Goal: Find specific page/section: Find specific page/section

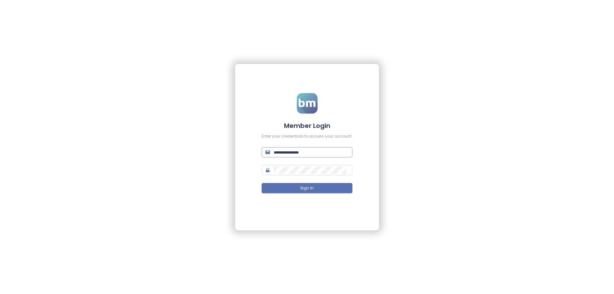
type input "**********"
click at [306, 155] on input "**********" at bounding box center [311, 152] width 75 height 7
click at [298, 154] on input "text" at bounding box center [311, 152] width 75 height 7
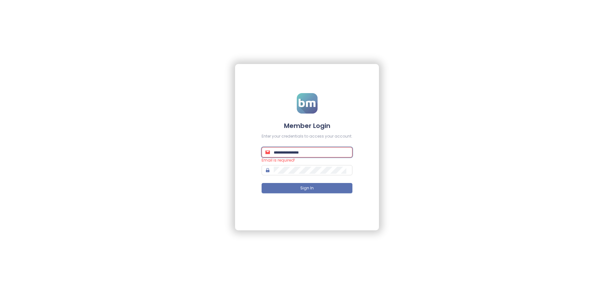
paste input "**********"
type input "**********"
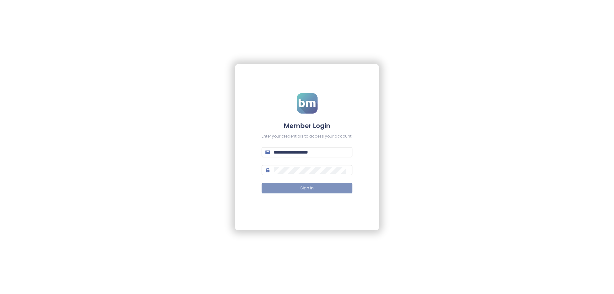
click at [281, 188] on button "Sign In" at bounding box center [306, 188] width 91 height 10
click at [299, 191] on button "Sign In" at bounding box center [306, 188] width 91 height 10
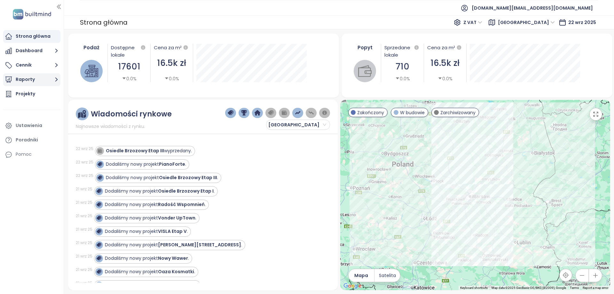
click at [29, 76] on button "Raporty" at bounding box center [31, 79] width 57 height 13
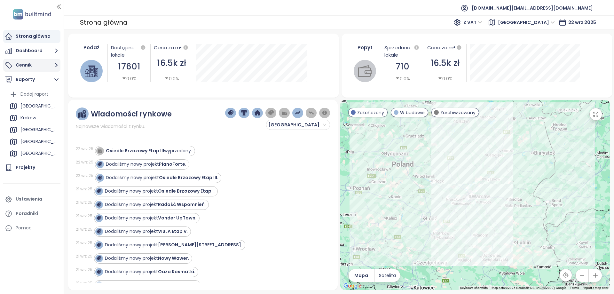
click at [45, 65] on button "Cennik" at bounding box center [31, 65] width 57 height 13
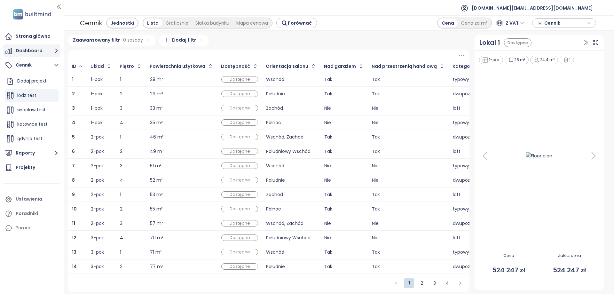
click at [54, 50] on icon "button" at bounding box center [56, 51] width 8 height 8
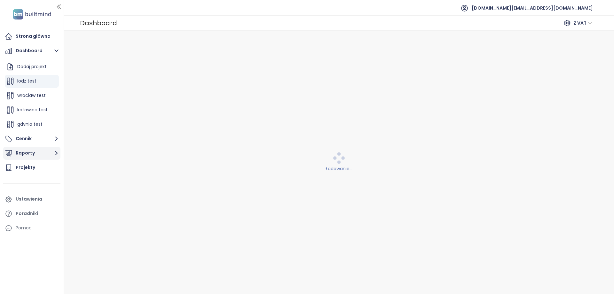
click at [45, 154] on button "Raporty" at bounding box center [31, 153] width 57 height 13
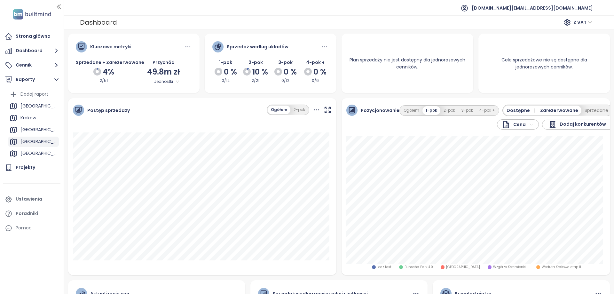
scroll to position [11, 0]
click at [36, 172] on div "Projekty" at bounding box center [31, 167] width 57 height 13
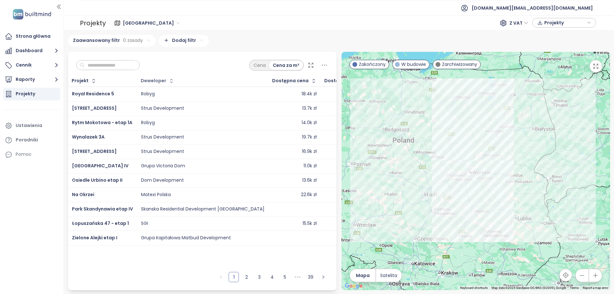
click at [159, 81] on div "Deweloper" at bounding box center [154, 81] width 26 height 4
click at [168, 78] on icon "button" at bounding box center [171, 81] width 6 height 6
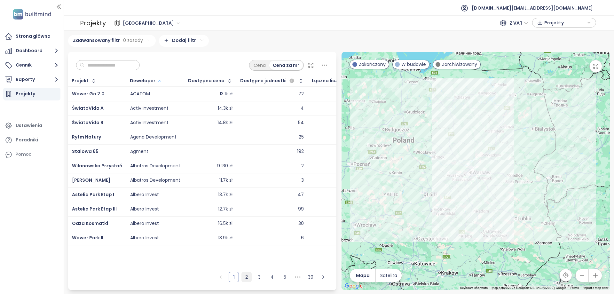
click at [246, 277] on link "2" at bounding box center [247, 277] width 10 height 10
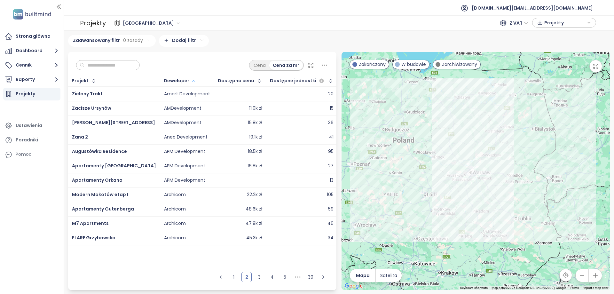
click at [168, 208] on div "Archicom" at bounding box center [175, 209] width 22 height 6
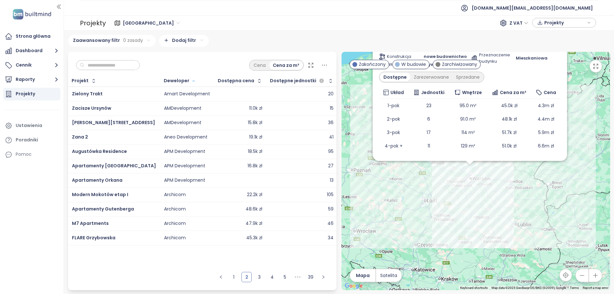
click at [168, 208] on div "Archicom" at bounding box center [175, 209] width 22 height 6
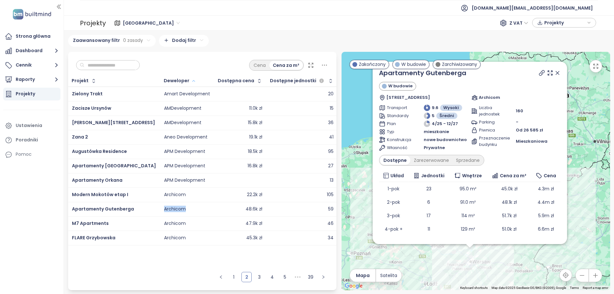
click at [168, 208] on div "Archicom" at bounding box center [175, 209] width 22 height 6
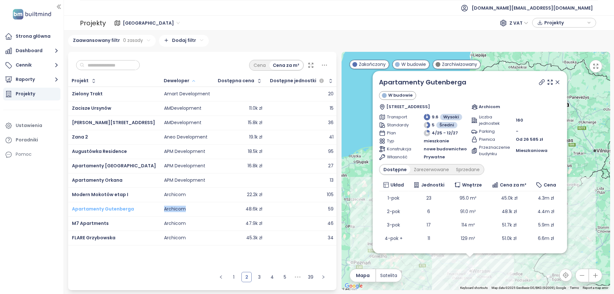
click at [120, 209] on span "Apartamenty Gutenberga" at bounding box center [103, 209] width 62 height 6
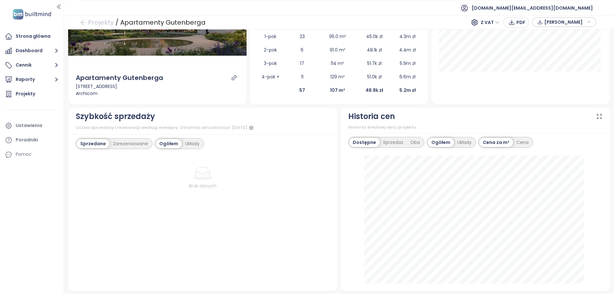
scroll to position [138, 0]
click at [38, 13] on img at bounding box center [32, 14] width 42 height 13
click at [24, 39] on div "Strona główna" at bounding box center [33, 36] width 35 height 8
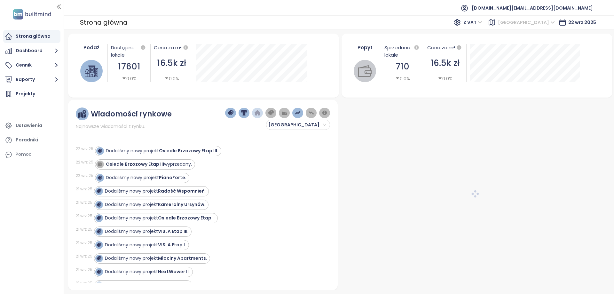
click at [552, 17] on div "[GEOGRAPHIC_DATA]" at bounding box center [526, 22] width 63 height 10
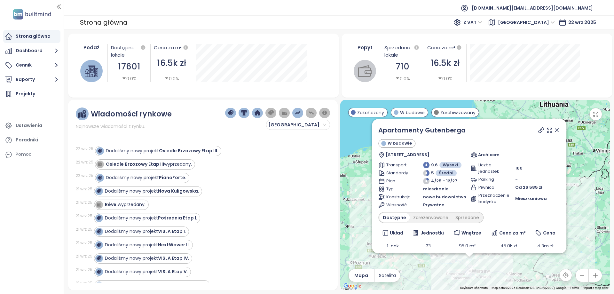
click at [320, 192] on div "22 wrz 25 Dodaliśmy nowy projekt Osiedle Brzozowy Etap III . 22 wrz 25 Osiedle …" at bounding box center [203, 210] width 254 height 144
click at [27, 45] on button "Dashboard" at bounding box center [31, 50] width 57 height 13
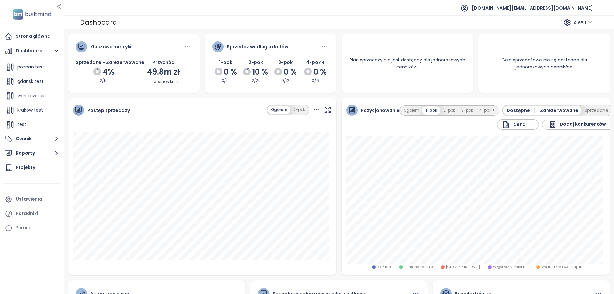
scroll to position [72, 0]
click at [35, 114] on div "krakow test" at bounding box center [30, 110] width 26 height 8
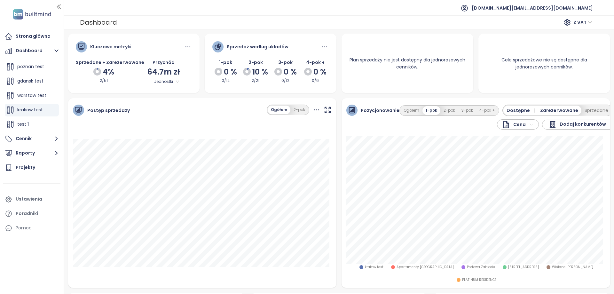
scroll to position [126, 0]
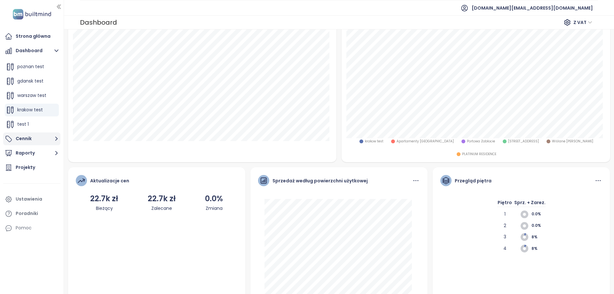
click at [23, 138] on button "Cennik" at bounding box center [31, 138] width 57 height 13
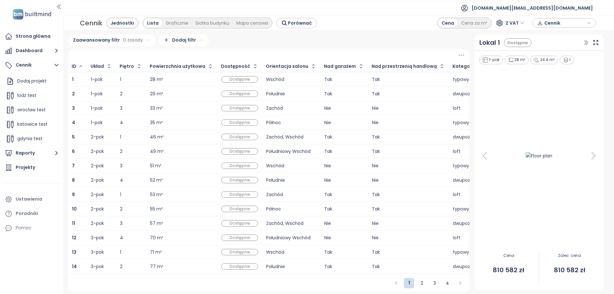
click at [24, 261] on div "Strona główna Dashboard Cennik Dodaj projekt lodz test wroclaw test katowice te…" at bounding box center [32, 147] width 64 height 294
click at [35, 149] on button "Raporty" at bounding box center [31, 153] width 57 height 13
click at [33, 154] on div "test lodz" at bounding box center [29, 154] width 19 height 8
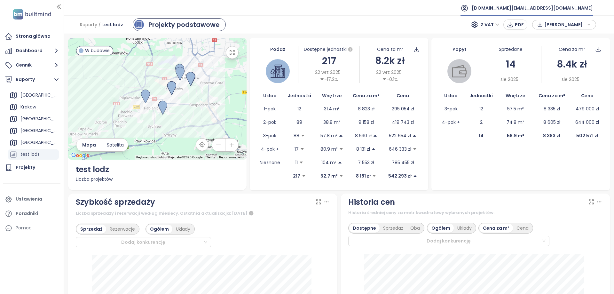
click at [553, 6] on span "[DOMAIN_NAME][EMAIL_ADDRESS][DOMAIN_NAME]" at bounding box center [532, 7] width 121 height 15
click at [548, 26] on span "Wyloguj się" at bounding box center [547, 26] width 25 height 6
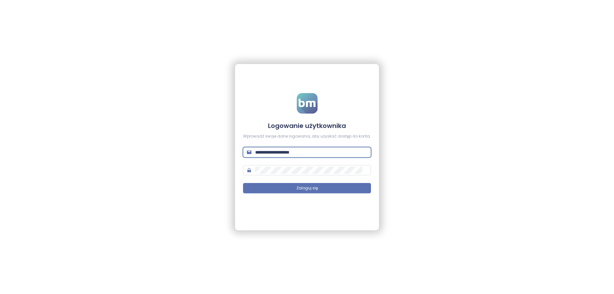
click at [292, 154] on input "**********" at bounding box center [311, 152] width 112 height 7
paste input "*****"
type input "**********"
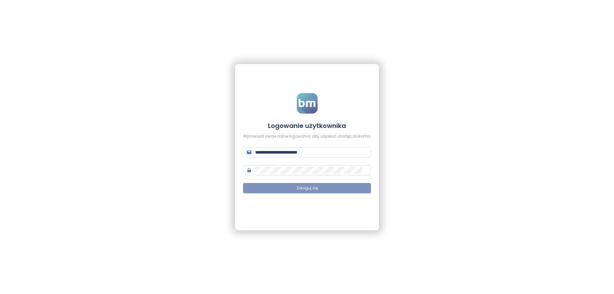
click at [275, 186] on button "Zaloguj się" at bounding box center [307, 188] width 128 height 10
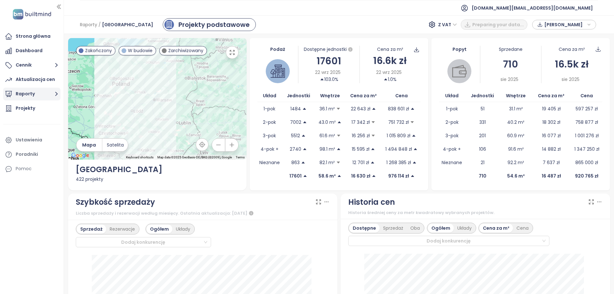
click at [35, 99] on button "Raporty" at bounding box center [31, 94] width 57 height 13
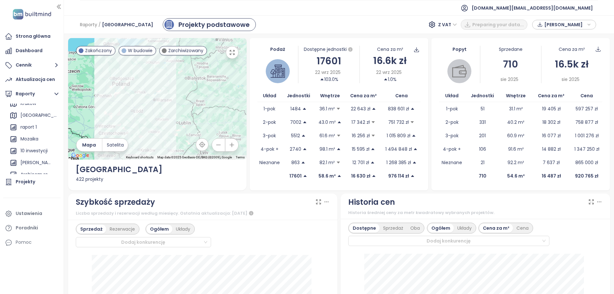
scroll to position [46, 0]
click at [31, 171] on div "Archicom report" at bounding box center [35, 169] width 30 height 8
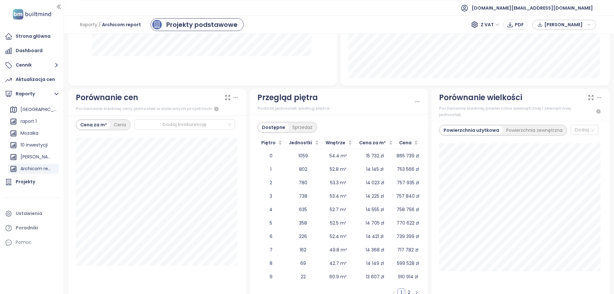
scroll to position [650, 0]
